Goal: Task Accomplishment & Management: Use online tool/utility

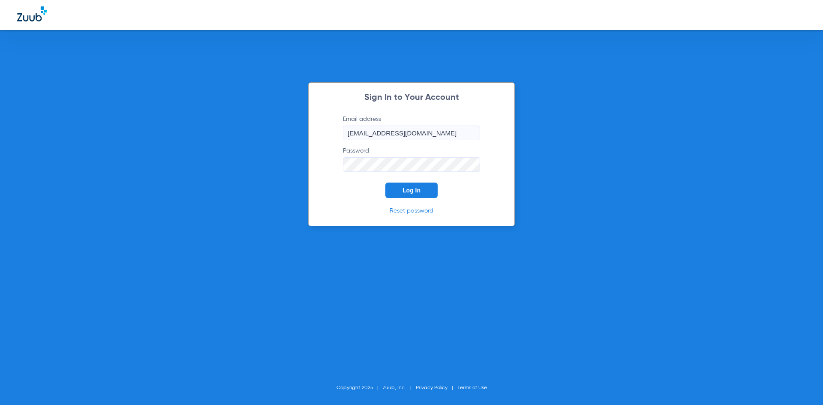
click at [416, 194] on button "Log In" at bounding box center [412, 190] width 52 height 15
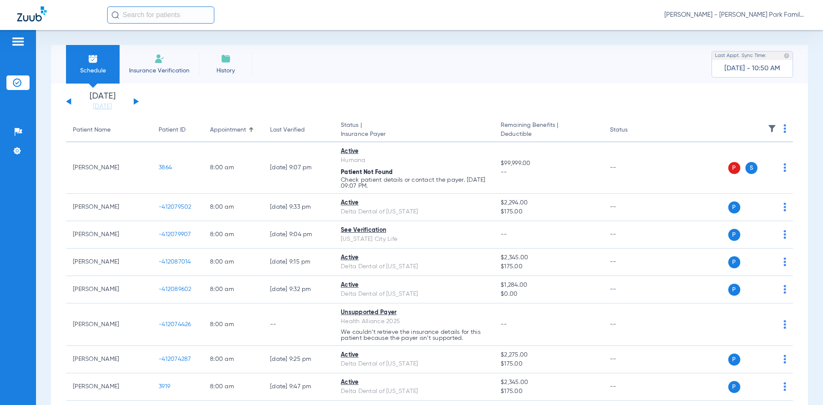
click at [134, 102] on button at bounding box center [136, 101] width 5 height 6
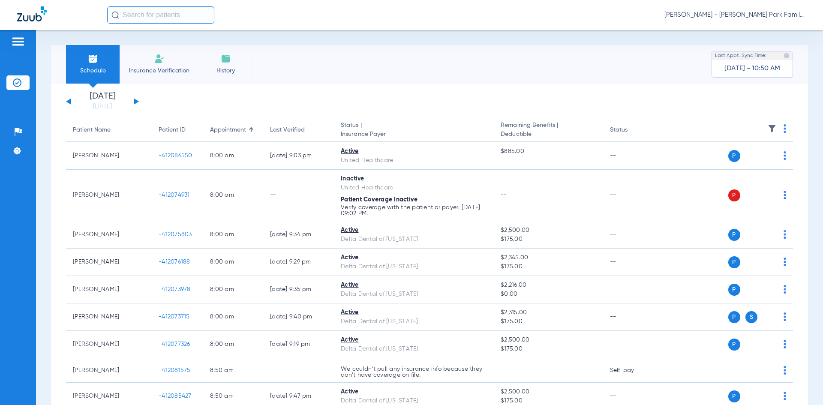
click at [768, 129] on img at bounding box center [772, 128] width 9 height 9
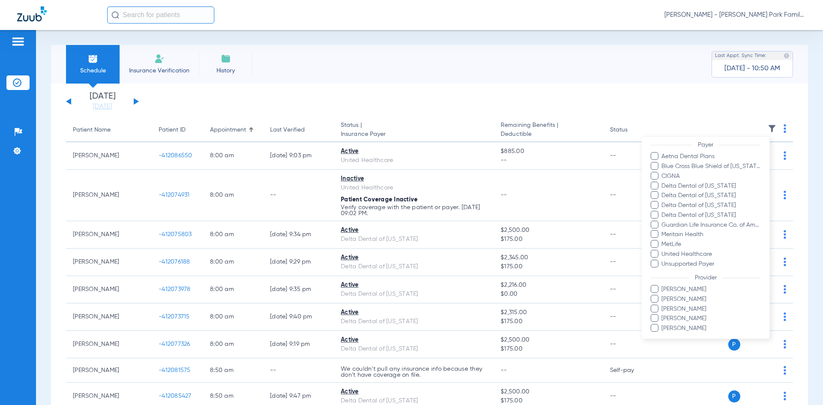
scroll to position [130, 0]
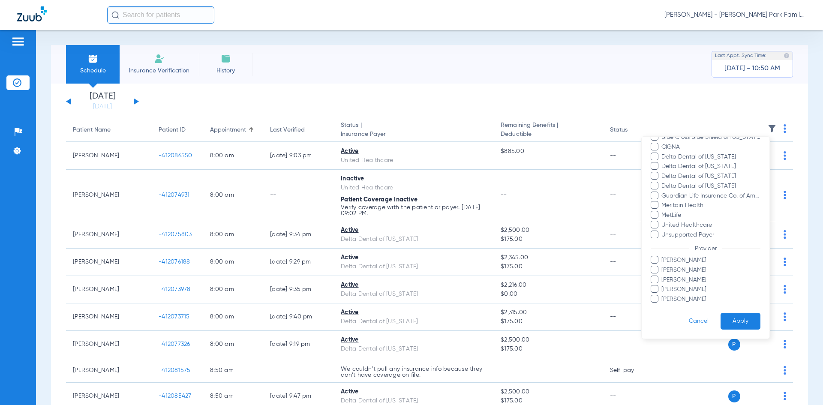
drag, startPoint x: 657, startPoint y: 289, endPoint x: 706, endPoint y: 312, distance: 54.3
click at [659, 288] on label "[PERSON_NAME]" at bounding box center [706, 289] width 110 height 9
click at [663, 295] on input "[PERSON_NAME]" at bounding box center [663, 295] width 0 height 0
click at [721, 316] on button "Apply" at bounding box center [741, 321] width 40 height 17
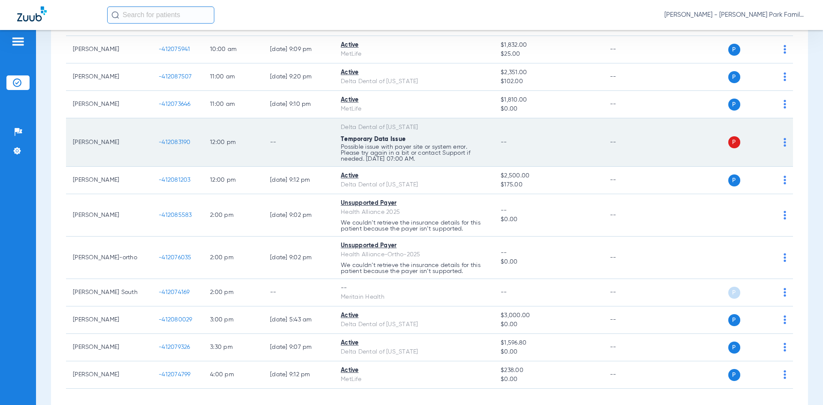
scroll to position [282, 0]
